Goal: Information Seeking & Learning: Check status

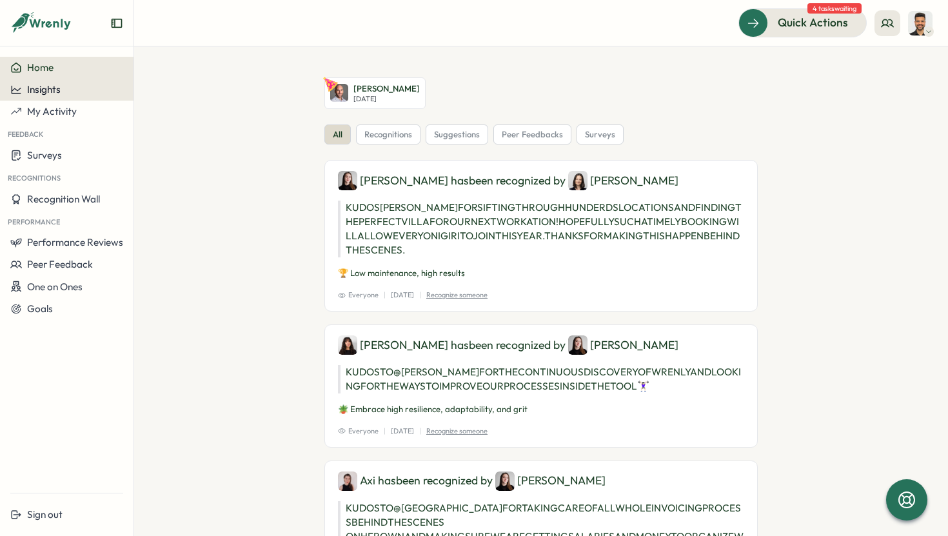
click at [82, 90] on div "Insights" at bounding box center [66, 90] width 113 height 12
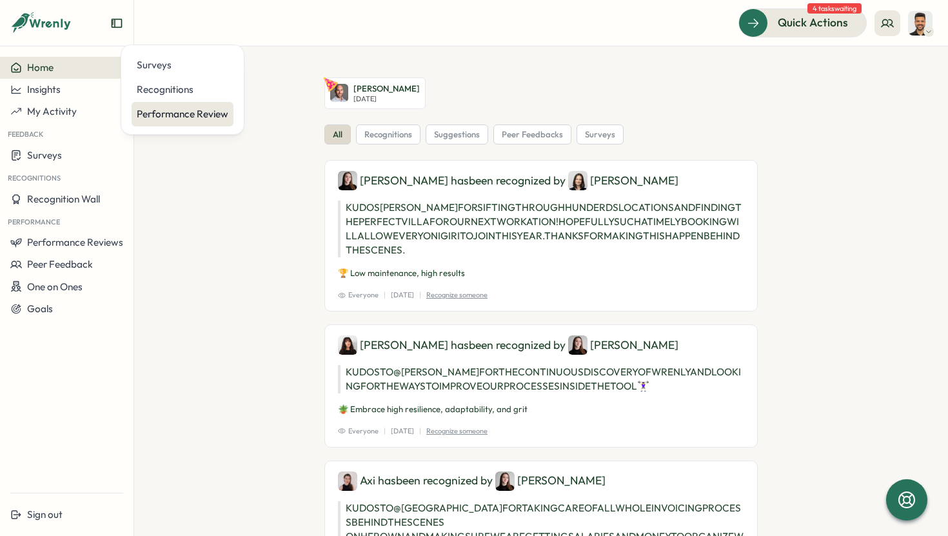
click at [162, 118] on div "Performance Review" at bounding box center [183, 114] width 92 height 14
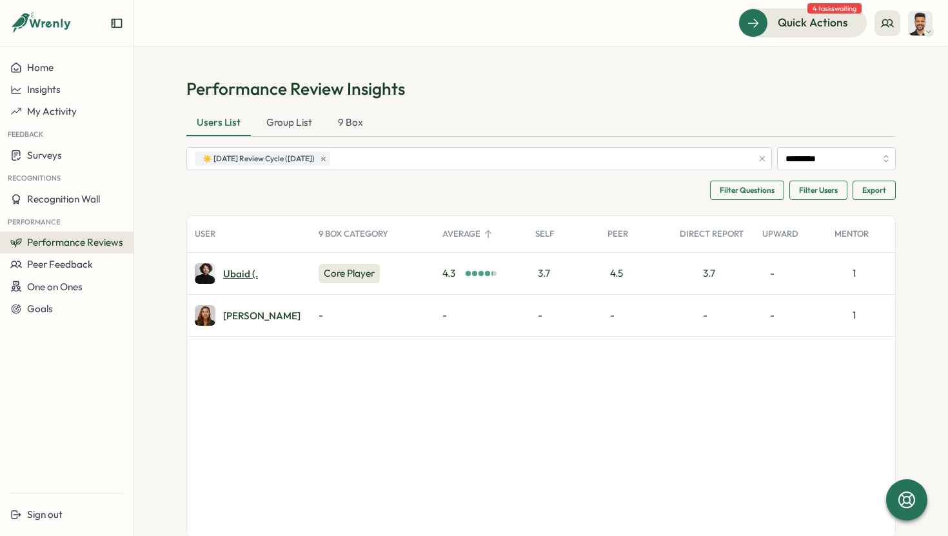
click at [224, 278] on div "Ubaid (." at bounding box center [240, 274] width 35 height 10
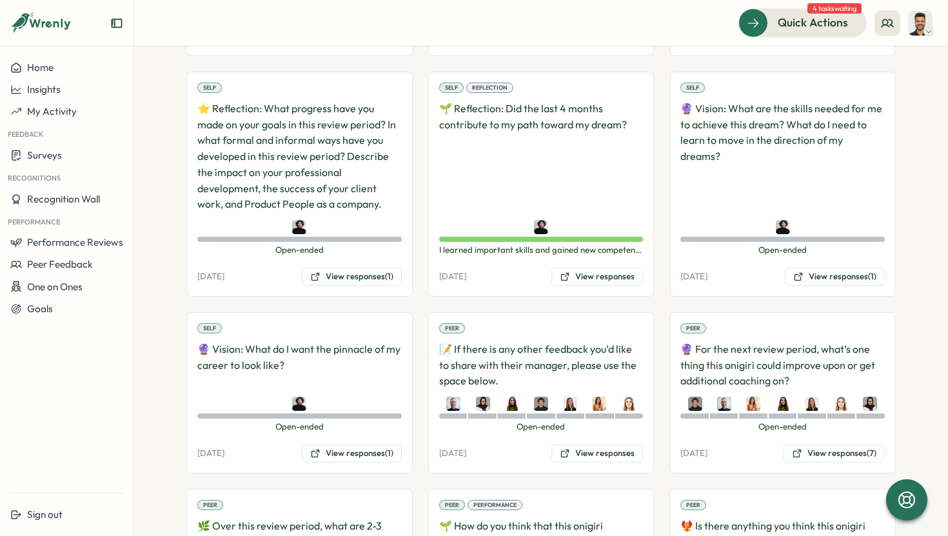
scroll to position [2609, 0]
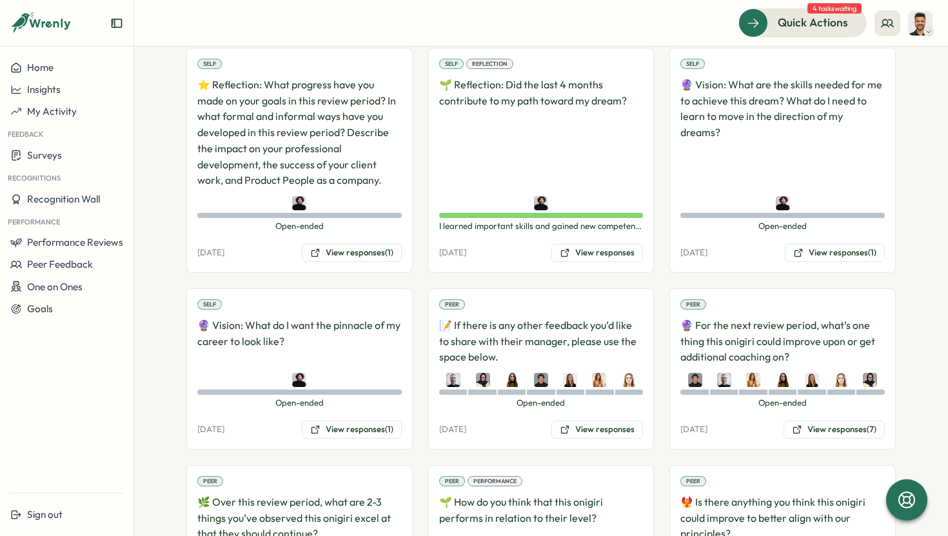
click at [527, 334] on p "📝 If there is any other feedback you’d like to share with their manager, please…" at bounding box center [541, 341] width 204 height 48
click at [579, 420] on button "View responses" at bounding box center [597, 429] width 92 height 18
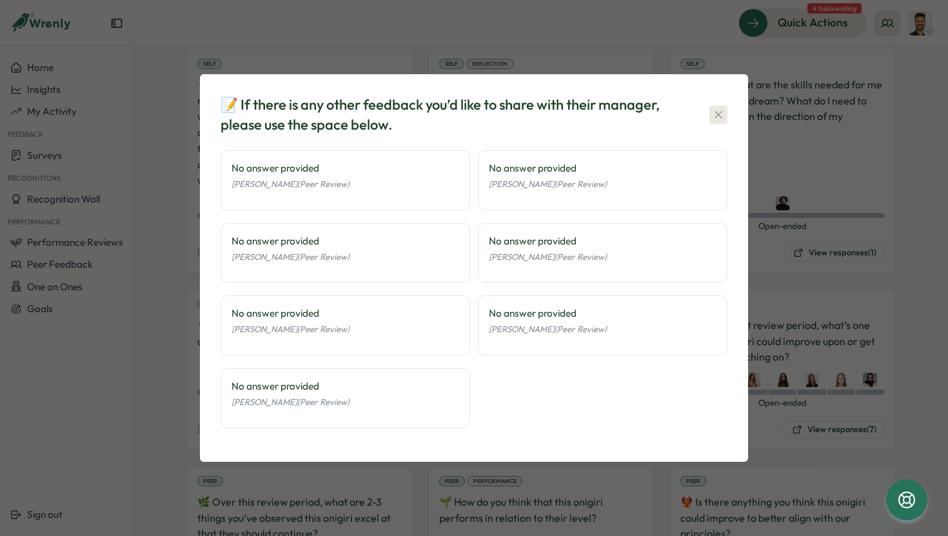
click at [716, 114] on icon "button" at bounding box center [718, 114] width 13 height 13
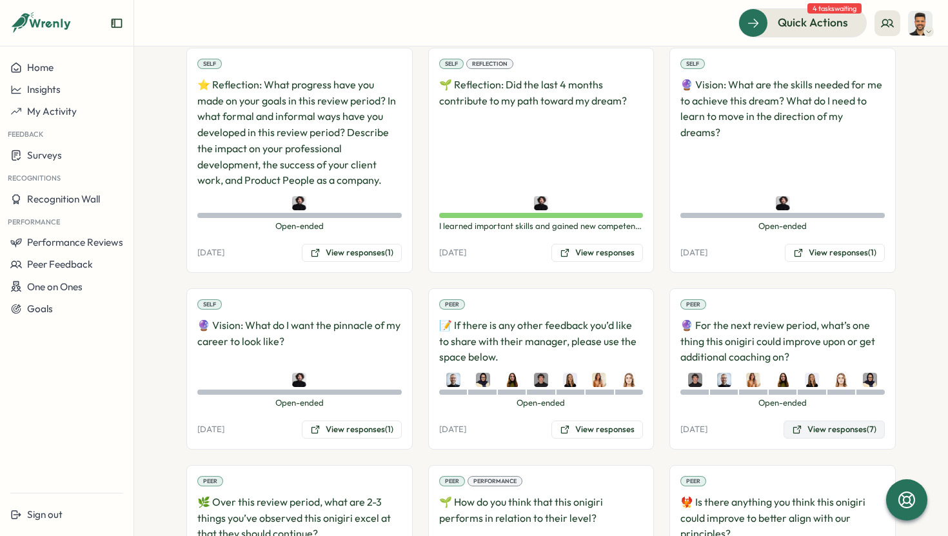
click at [822, 420] on button "View responses (7)" at bounding box center [833, 429] width 101 height 18
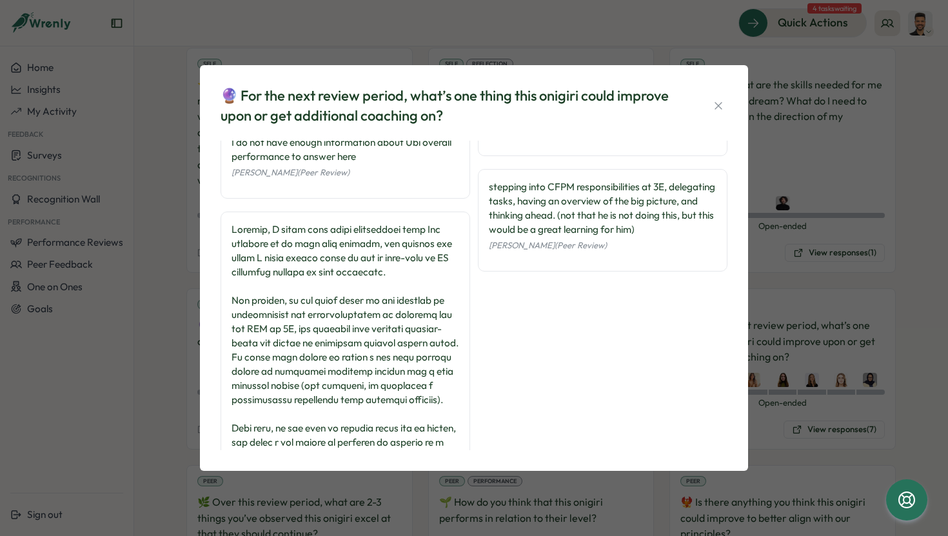
scroll to position [129, 0]
